Goal: Register for event/course

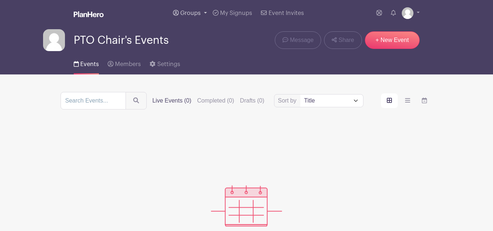
click at [197, 11] on span "Groups" at bounding box center [190, 13] width 20 height 6
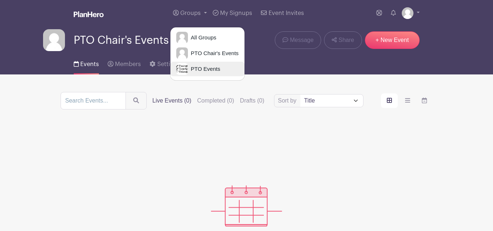
click at [206, 72] on span "PTO Events" at bounding box center [204, 69] width 32 height 8
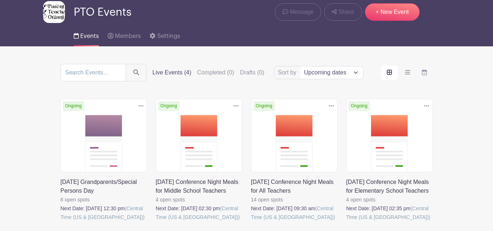
scroll to position [73, 0]
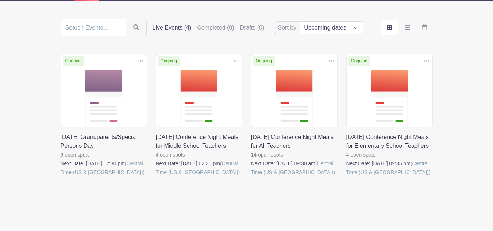
click at [61, 177] on link at bounding box center [61, 177] width 0 height 0
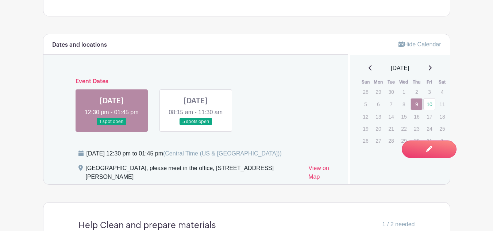
scroll to position [311, 0]
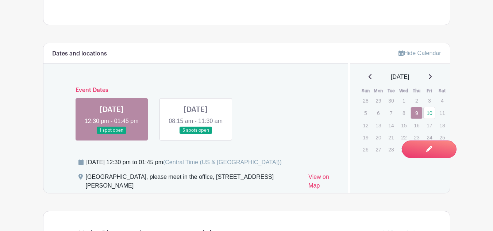
click at [196, 134] on link at bounding box center [196, 134] width 0 height 0
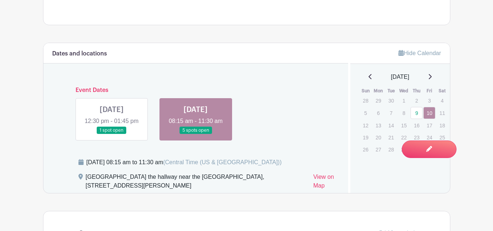
scroll to position [493, 0]
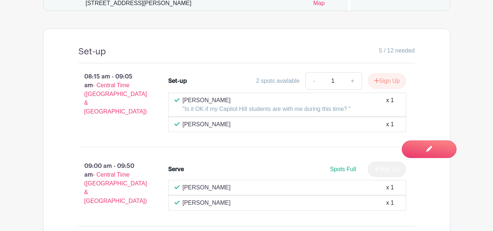
click at [216, 99] on p "[PERSON_NAME]" at bounding box center [266, 100] width 168 height 9
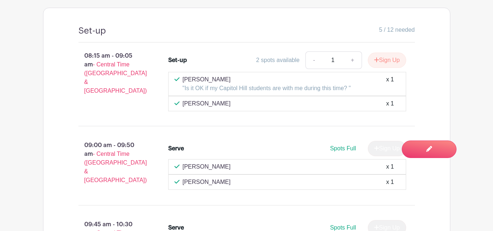
scroll to position [530, 0]
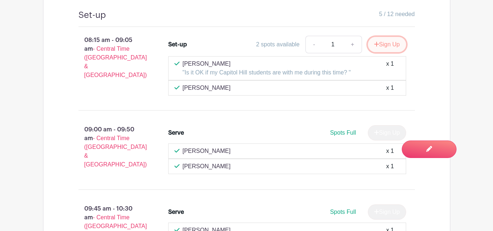
click at [381, 45] on button "Sign Up" at bounding box center [387, 44] width 38 height 15
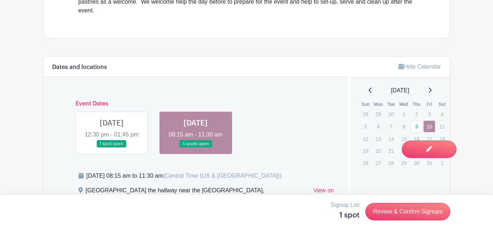
scroll to position [265, 0]
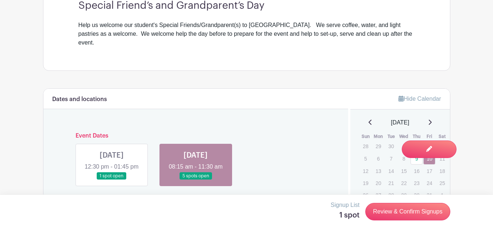
click at [112, 180] on link at bounding box center [112, 180] width 0 height 0
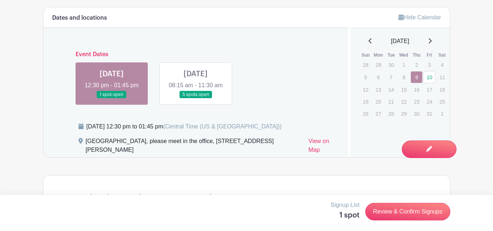
scroll to position [338, 0]
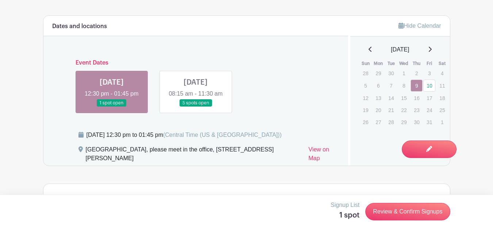
click at [196, 107] on link at bounding box center [196, 107] width 0 height 0
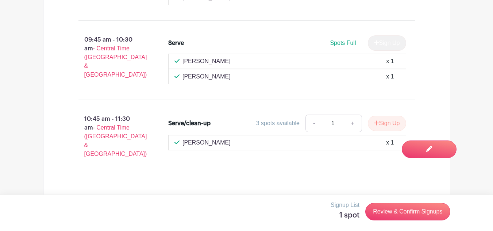
scroll to position [703, 0]
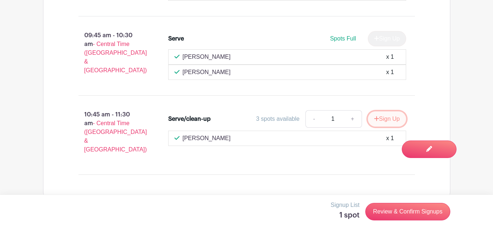
click at [376, 122] on button "Sign Up" at bounding box center [387, 118] width 38 height 15
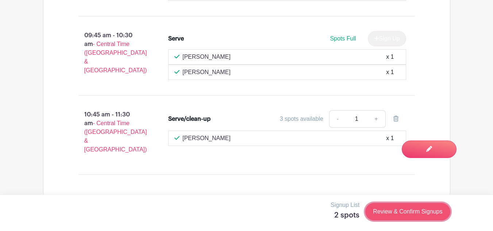
click at [388, 211] on link "Review & Confirm Signups" at bounding box center [407, 212] width 85 height 18
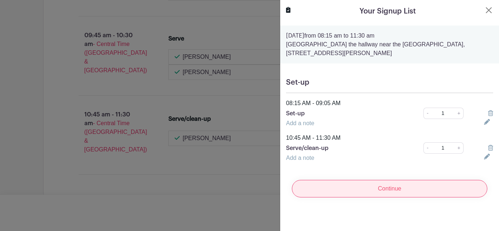
click at [362, 188] on input "Continue" at bounding box center [389, 189] width 195 height 18
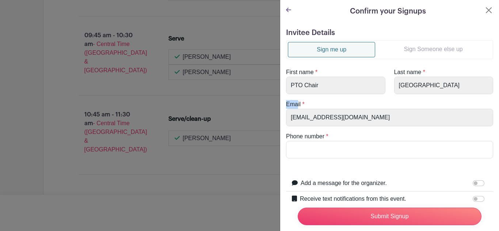
drag, startPoint x: 298, startPoint y: 100, endPoint x: 303, endPoint y: 101, distance: 5.7
click at [299, 99] on turbo-frame "Sign me up Sign Someone else up First name * PTO Chair Last name * [GEOGRAPHIC_…" at bounding box center [389, 99] width 207 height 118
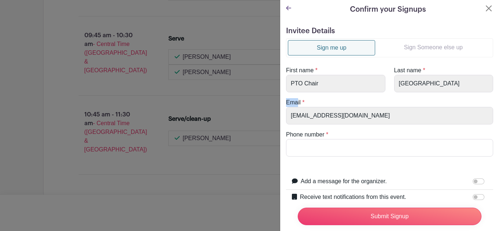
scroll to position [0, 0]
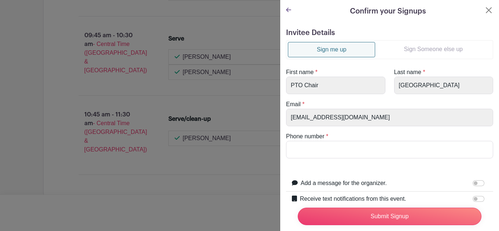
click at [421, 47] on link "Sign Someone else up" at bounding box center [433, 49] width 116 height 15
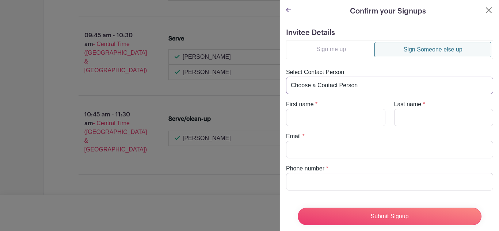
click at [349, 88] on select "Choose a Contact Person Capitol Hill Parent Teacher Organization ([EMAIL_ADDRES…" at bounding box center [389, 86] width 207 height 18
select select "[EMAIL_ADDRESS][DOMAIN_NAME]"
click at [286, 77] on select "Choose a Contact Person Capitol Hill Parent Teacher Organization ([EMAIL_ADDRES…" at bounding box center [389, 86] width 207 height 18
type input "Rachael"
type input "[PERSON_NAME]"
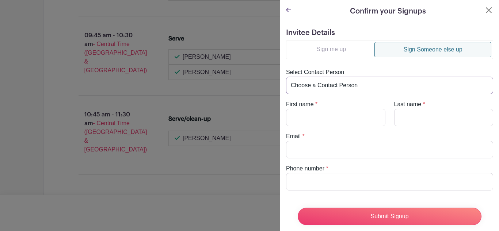
type input "[EMAIL_ADDRESS][DOMAIN_NAME]"
type input "[PHONE_NUMBER]"
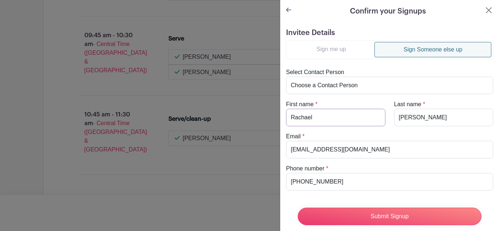
drag, startPoint x: 315, startPoint y: 119, endPoint x: 281, endPoint y: 118, distance: 34.0
click at [281, 118] on div "Invitee Details Sign me up Sign Someone else up Select Contact Person Choose a …" at bounding box center [389, 160] width 219 height 275
type input "Al"
click at [418, 119] on input "[PERSON_NAME]" at bounding box center [443, 118] width 99 height 18
type input "[PERSON_NAME]"
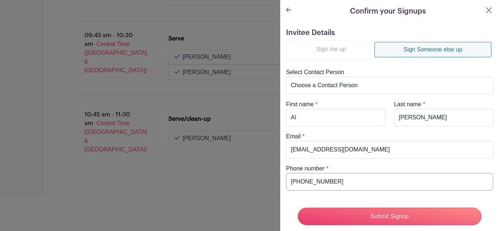
click at [330, 185] on input "[PHONE_NUMBER]" at bounding box center [389, 182] width 207 height 18
type input "4"
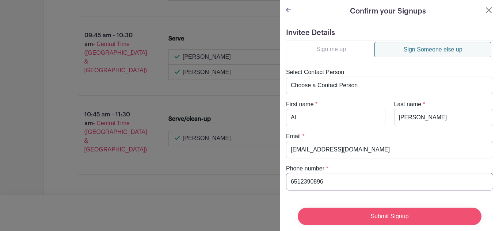
type input "6512390896"
click at [383, 211] on input "Submit Signup" at bounding box center [389, 217] width 184 height 18
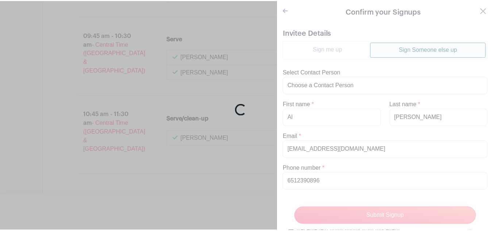
scroll to position [719, 0]
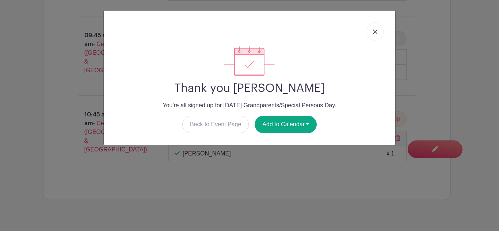
click at [380, 38] on link at bounding box center [374, 31] width 17 height 18
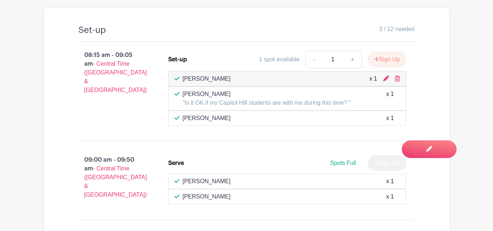
scroll to position [551, 0]
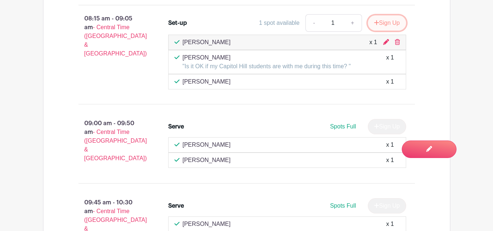
click at [374, 23] on icon "submit" at bounding box center [376, 23] width 5 height 6
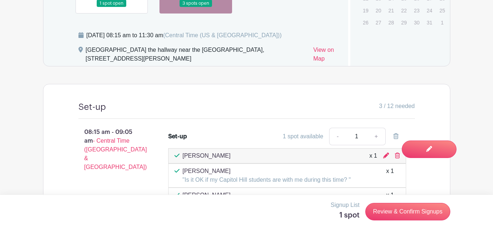
scroll to position [515, 0]
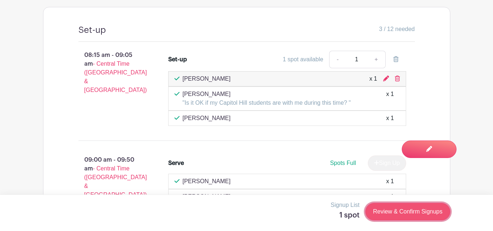
click at [395, 211] on link "Review & Confirm Signups" at bounding box center [407, 212] width 85 height 18
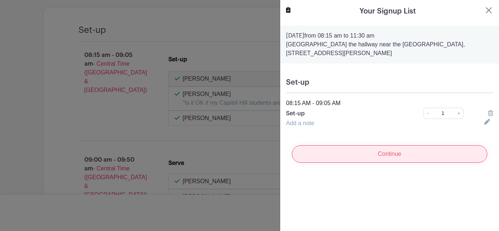
click at [385, 158] on input "Continue" at bounding box center [389, 154] width 195 height 18
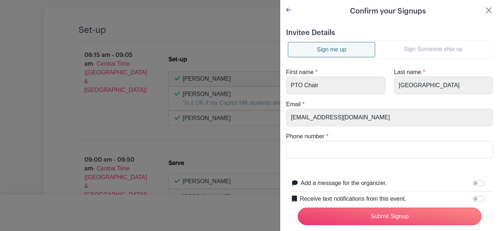
click at [417, 50] on link "Sign Someone else up" at bounding box center [433, 49] width 116 height 15
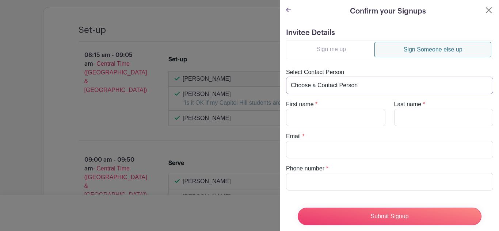
click at [356, 82] on select "Choose a Contact Person [PERSON_NAME] ([EMAIL_ADDRESS][DOMAIN_NAME]) Capitol Hi…" at bounding box center [389, 86] width 207 height 18
select select "[EMAIL_ADDRESS][DOMAIN_NAME]"
click at [286, 77] on select "Choose a Contact Person [PERSON_NAME] ([EMAIL_ADDRESS][DOMAIN_NAME]) Capitol Hi…" at bounding box center [389, 86] width 207 height 18
type input "Rachael"
type input "[PERSON_NAME]"
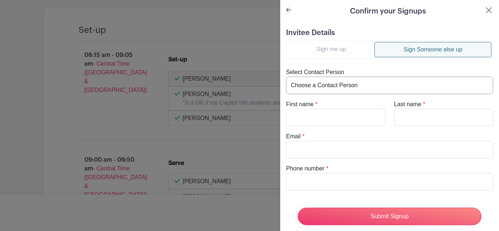
type input "[EMAIL_ADDRESS][DOMAIN_NAME]"
type input "[PHONE_NUMBER]"
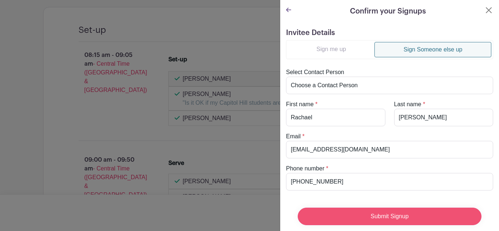
click at [365, 214] on input "Submit Signup" at bounding box center [389, 217] width 184 height 18
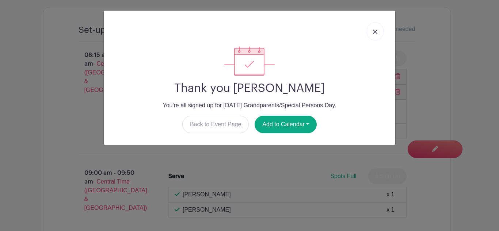
click at [376, 35] on link at bounding box center [374, 31] width 17 height 18
